Goal: Book appointment/travel/reservation

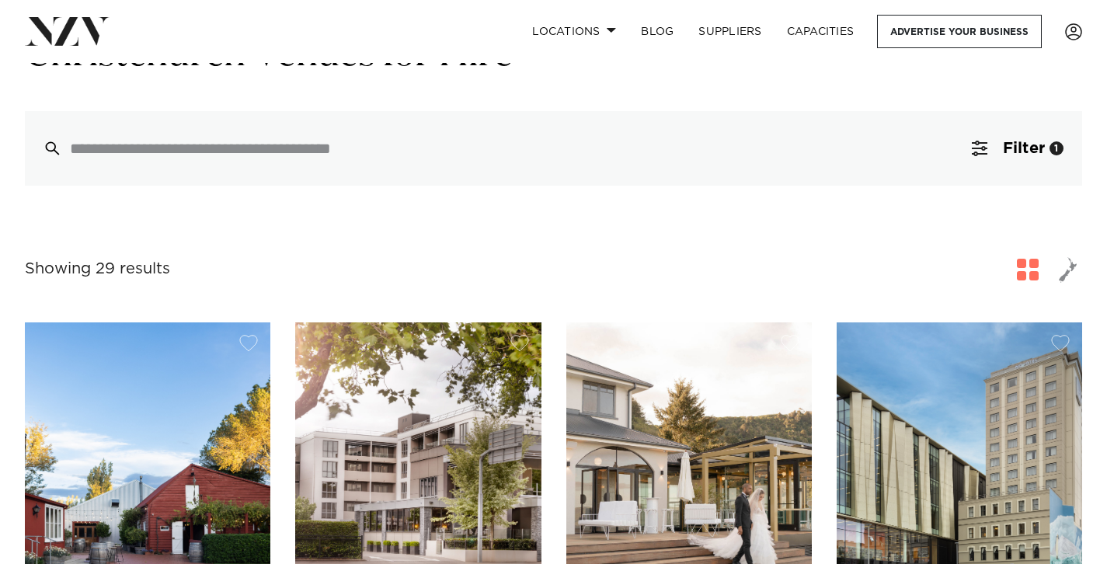
scroll to position [104, 0]
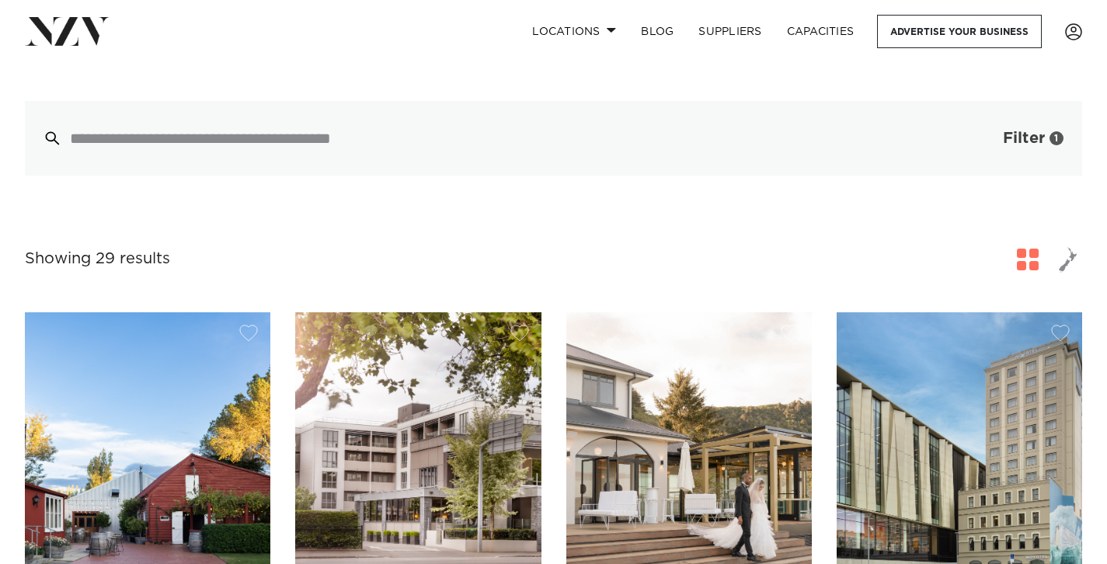
click at [978, 139] on span "button" at bounding box center [980, 139] width 16 height 16
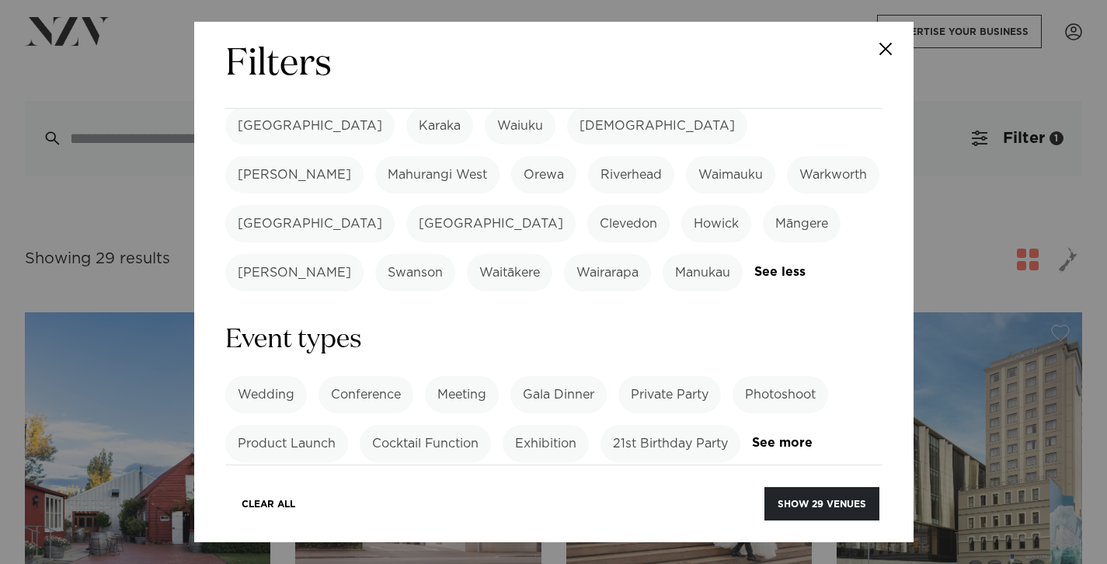
scroll to position [523, 0]
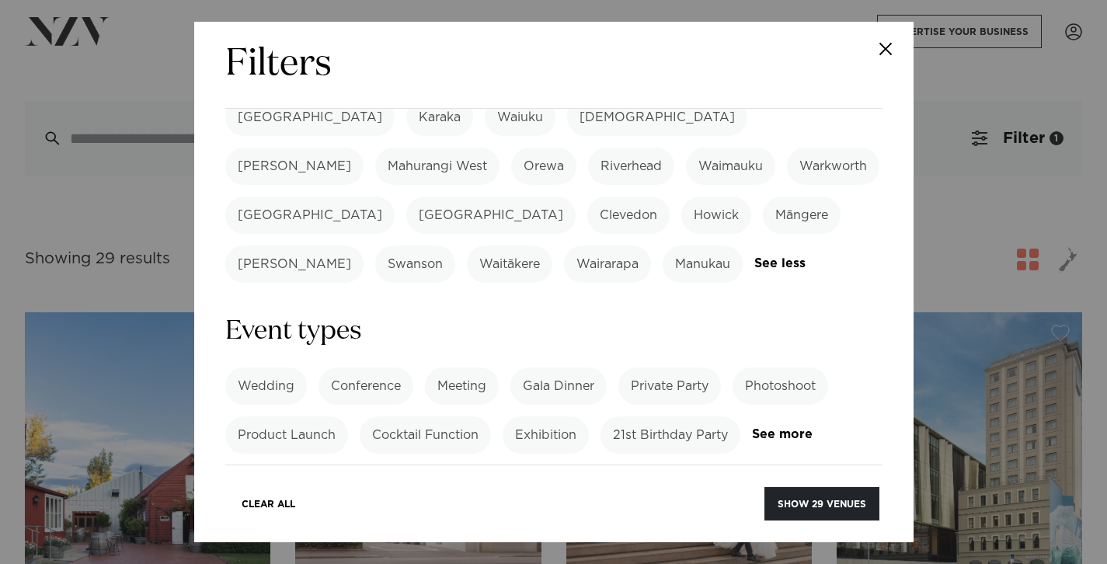
click at [560, 368] on label "Gala Dinner" at bounding box center [559, 386] width 96 height 37
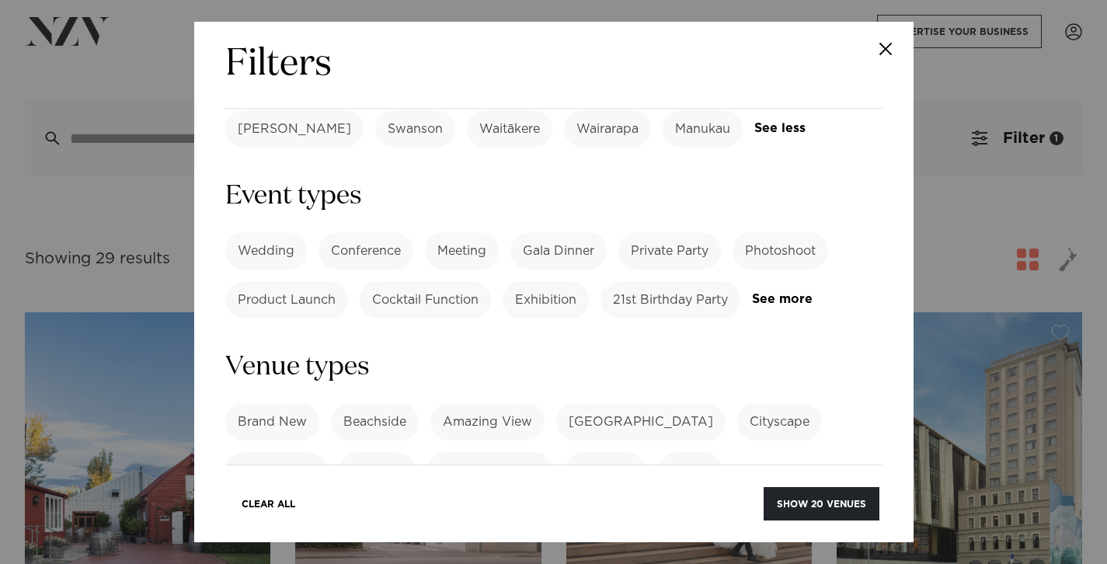
scroll to position [663, 0]
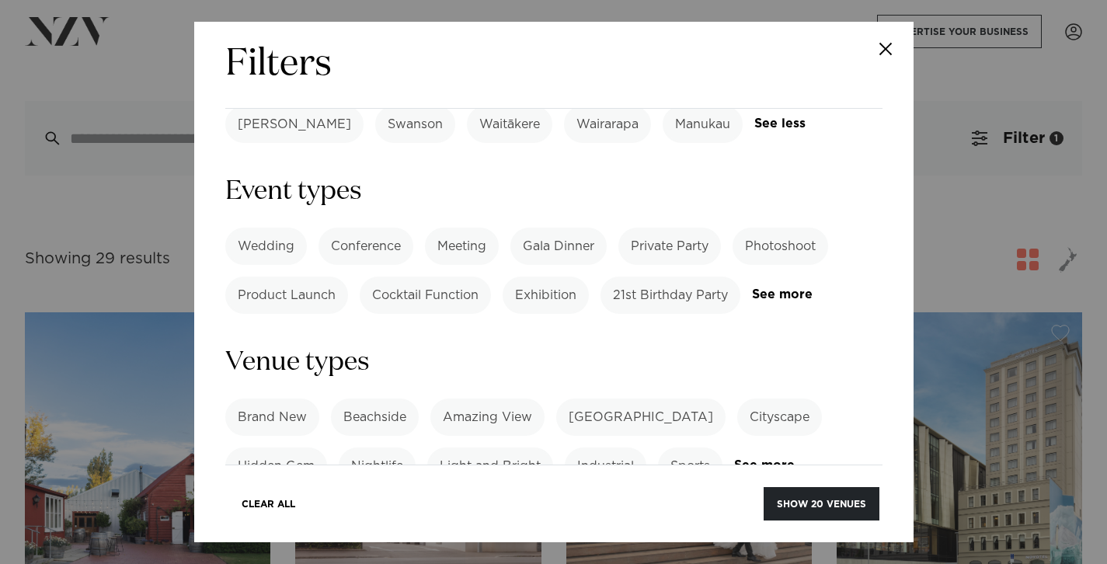
click at [501, 448] on label "Light and Bright" at bounding box center [490, 466] width 126 height 37
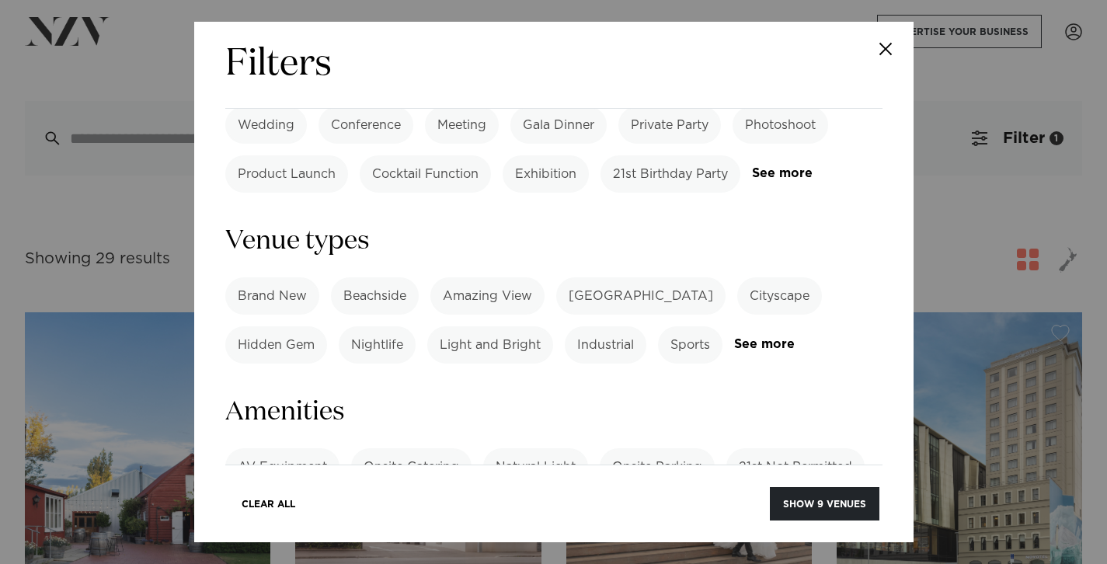
scroll to position [785, 0]
click at [518, 448] on label "Natural Light" at bounding box center [535, 466] width 105 height 37
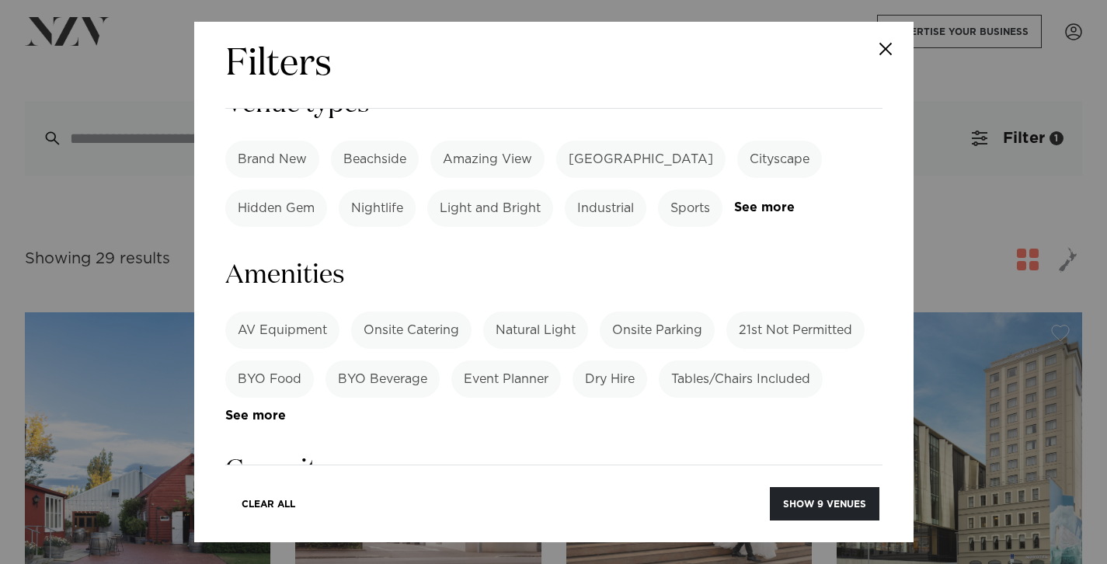
scroll to position [948, 0]
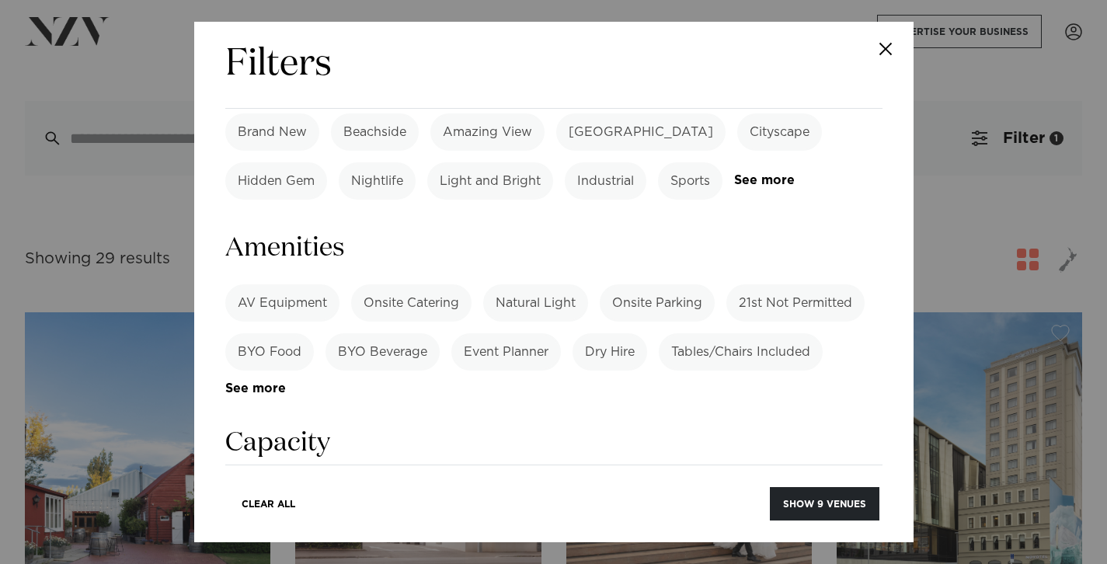
click at [342, 480] on label "Dining" at bounding box center [343, 498] width 65 height 37
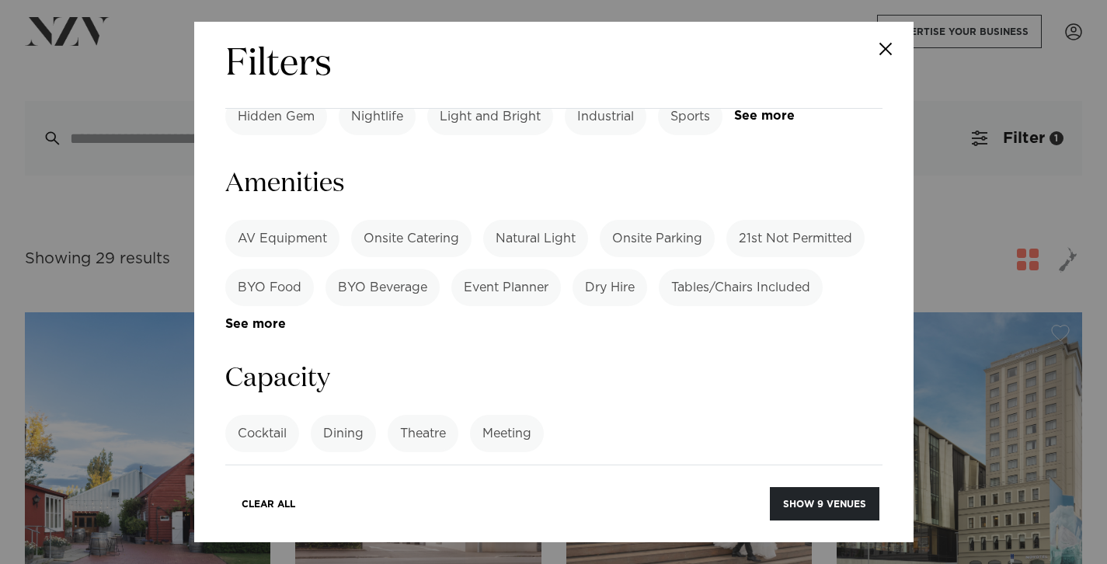
scroll to position [1022, 0]
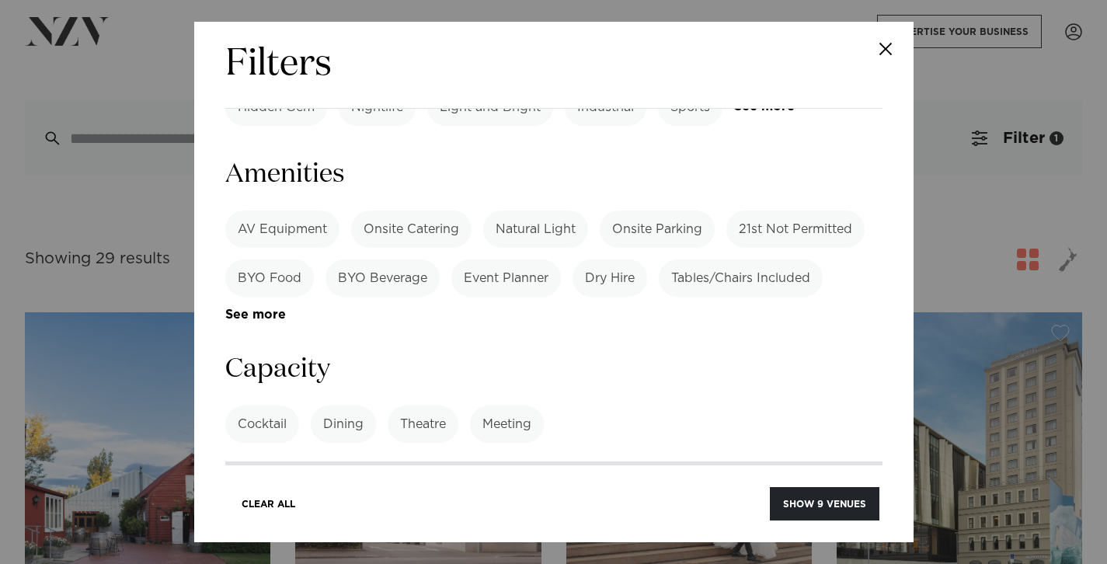
click at [339, 462] on input "number" at bounding box center [553, 483] width 657 height 42
type input "***"
click at [393, 410] on form "Search Type Venue Supplier See more Locations Auckland Wellington Christchurch …" at bounding box center [553, 23] width 657 height 1837
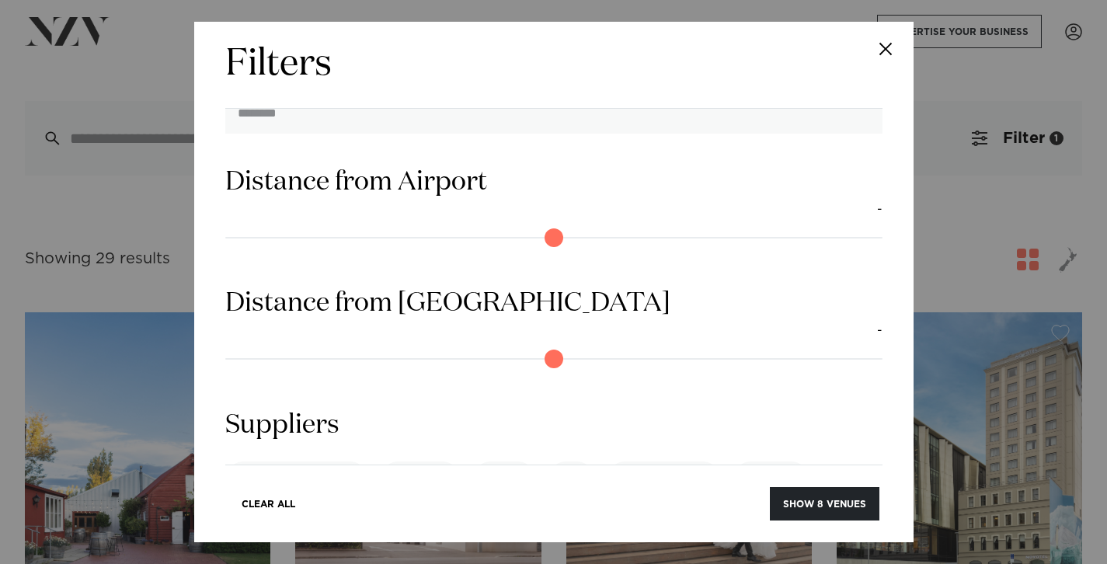
scroll to position [1435, 0]
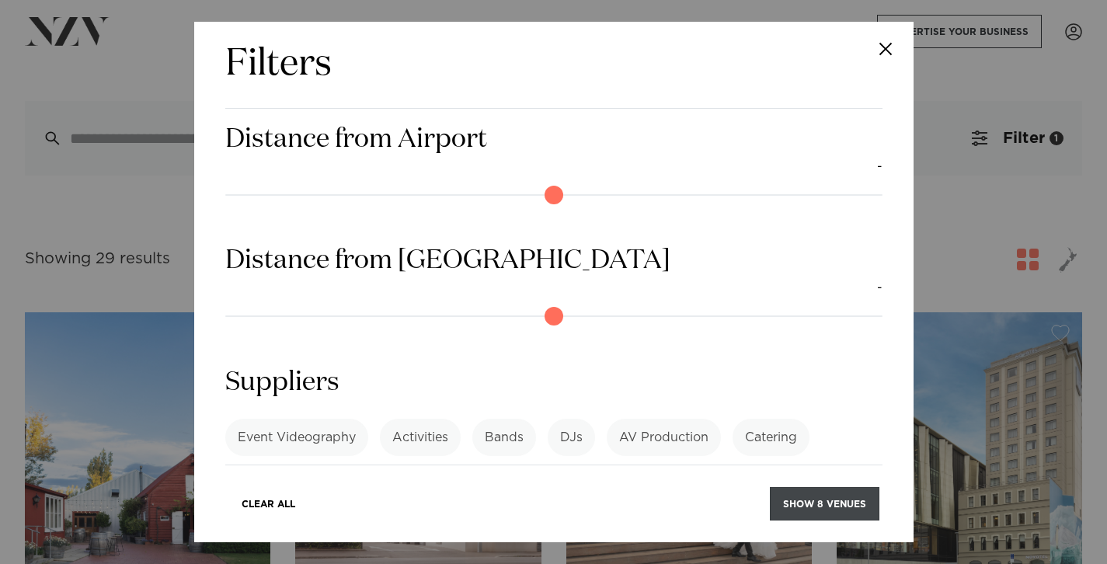
click at [824, 504] on button "Show 8 venues" at bounding box center [825, 503] width 110 height 33
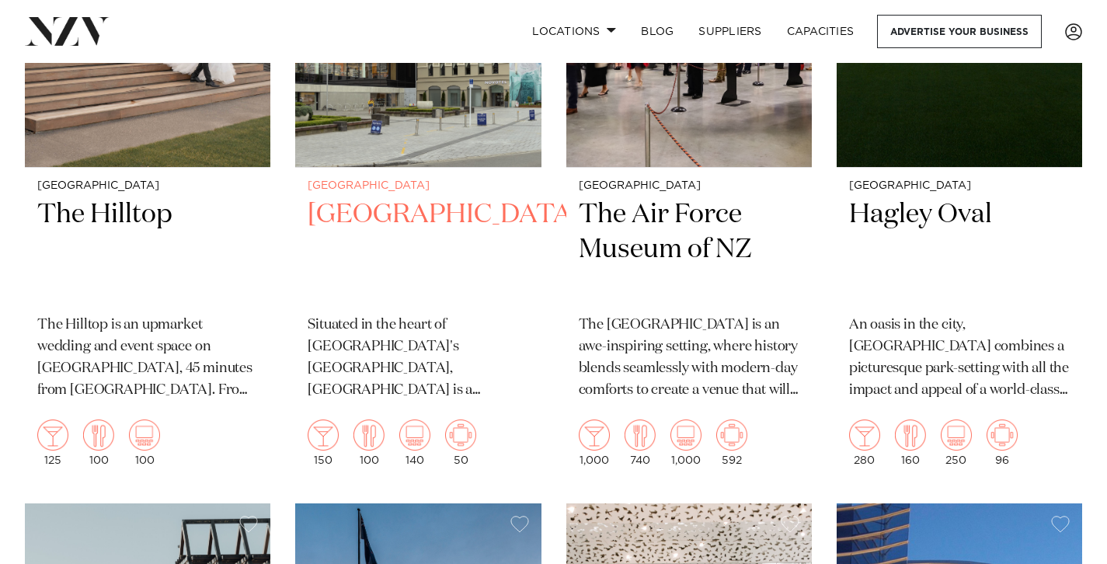
scroll to position [577, 0]
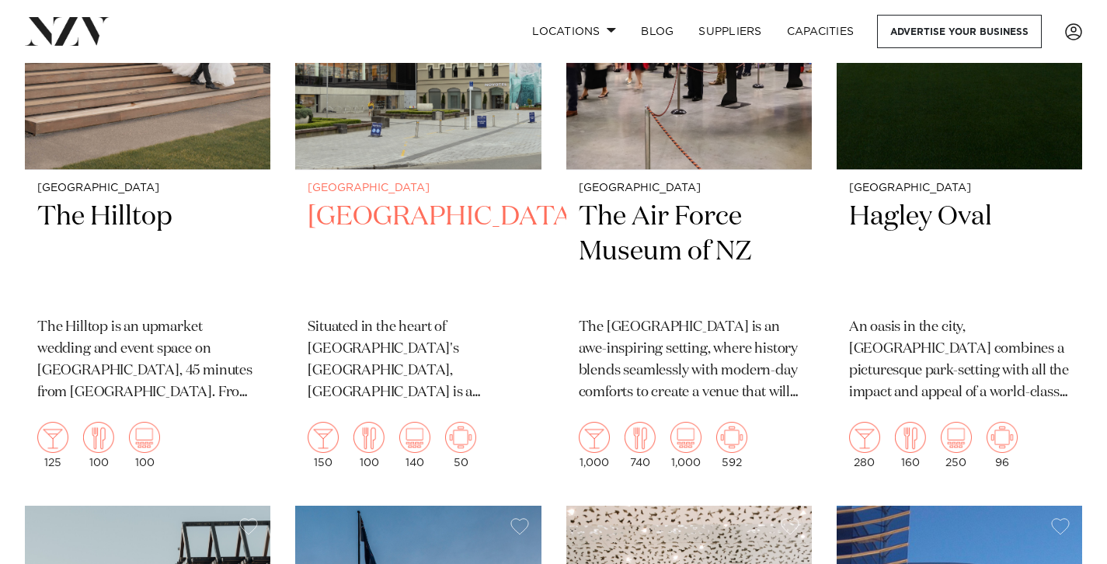
click at [385, 219] on h2 "[GEOGRAPHIC_DATA]" at bounding box center [418, 252] width 221 height 105
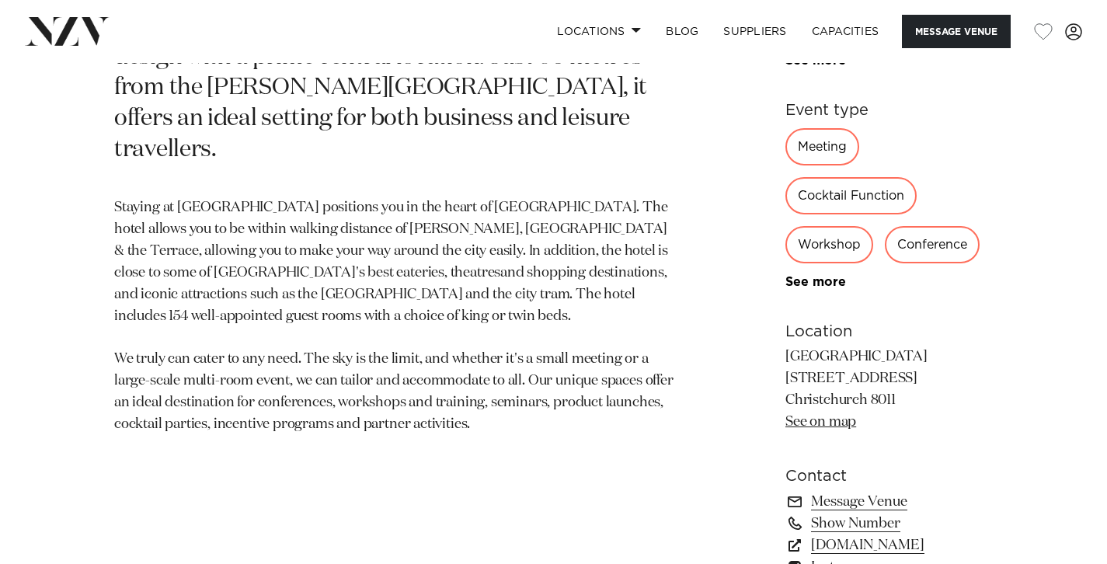
scroll to position [832, 0]
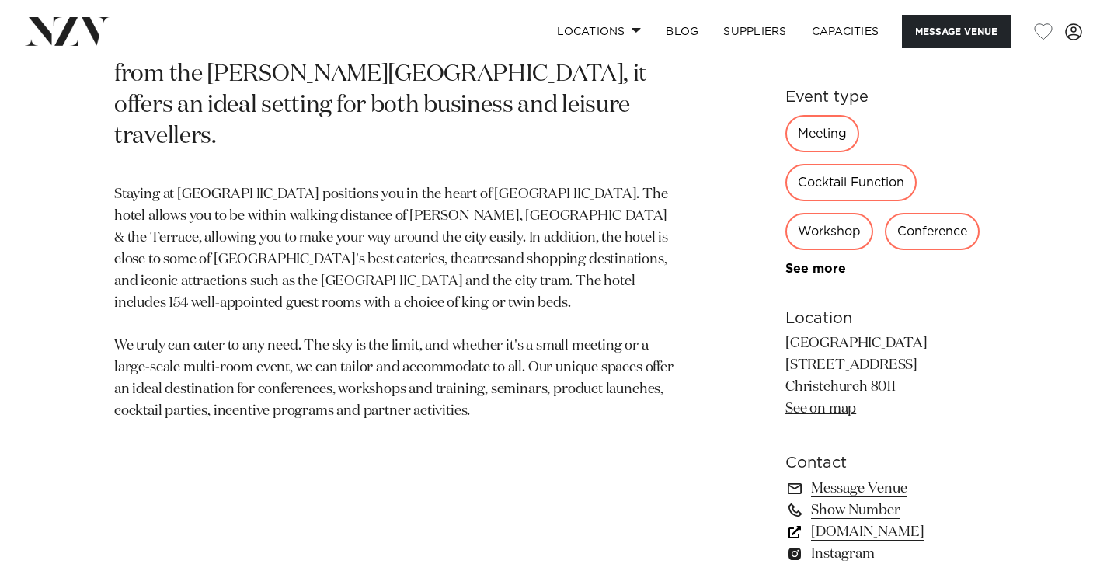
click at [838, 521] on link "meetings.accor.com" at bounding box center [890, 532] width 208 height 22
